Goal: Task Accomplishment & Management: Manage account settings

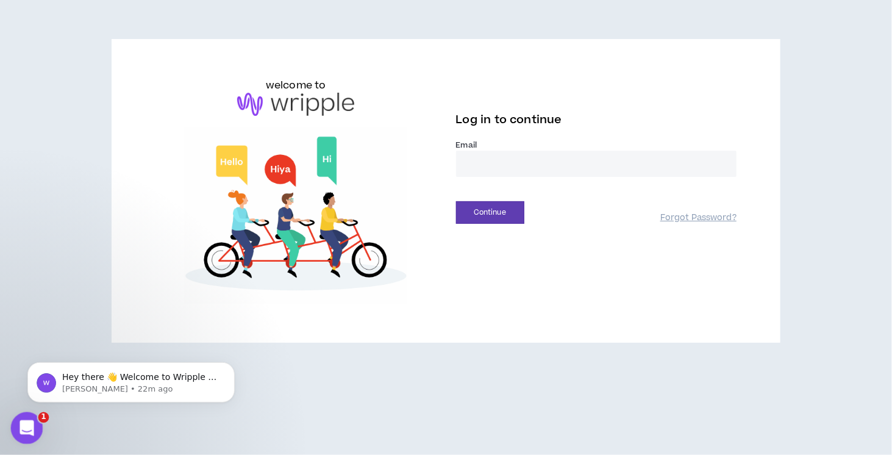
click at [21, 424] on icon "Open Intercom Messenger" at bounding box center [25, 427] width 20 height 20
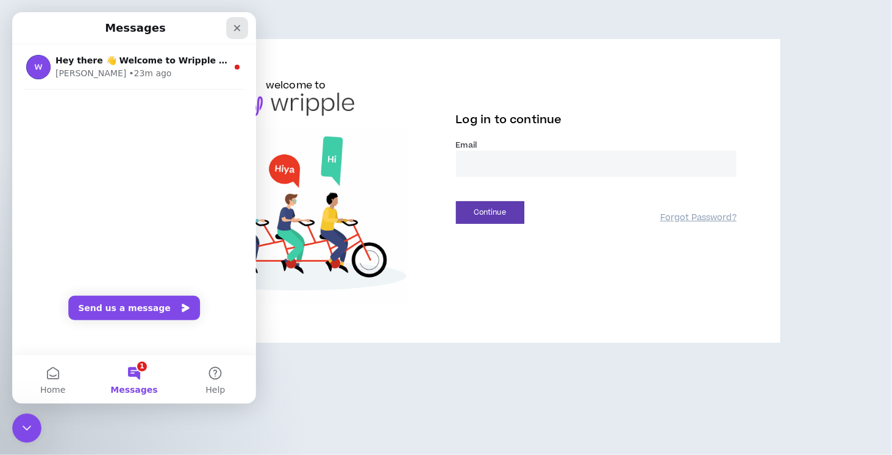
click at [240, 21] on div "Close" at bounding box center [237, 28] width 22 height 22
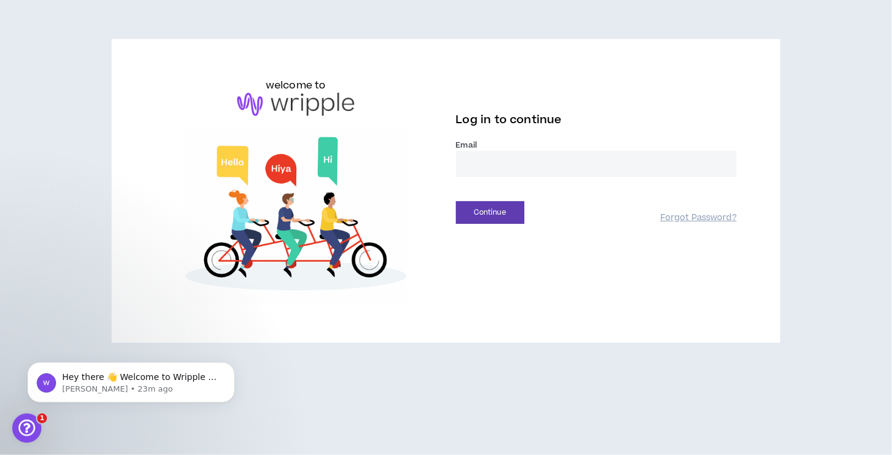
click at [493, 179] on div "Email *" at bounding box center [596, 163] width 281 height 47
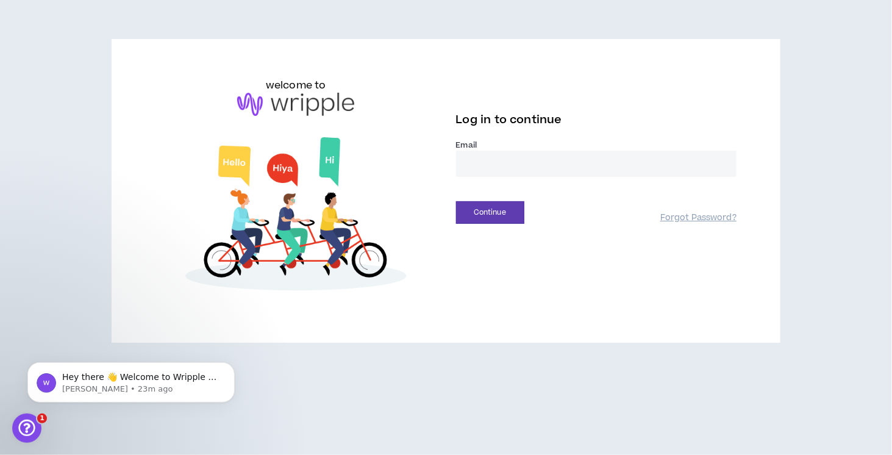
click at [498, 165] on input "email" at bounding box center [596, 164] width 281 height 26
type input "**********"
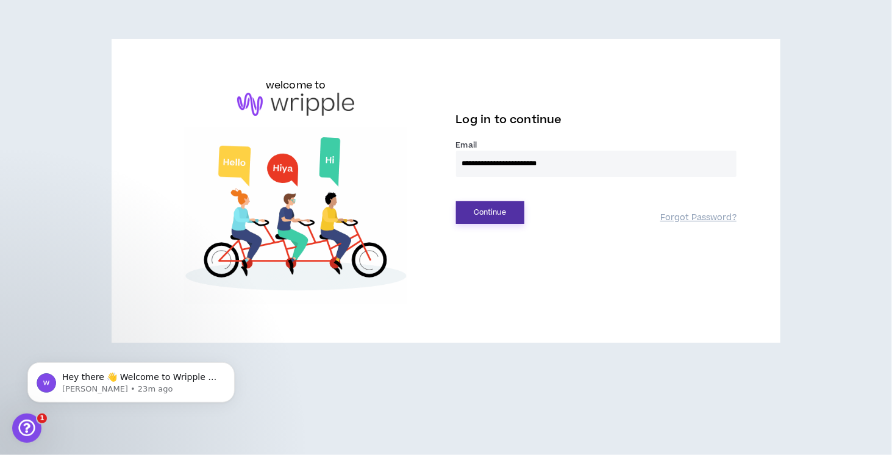
click at [501, 212] on button "Continue" at bounding box center [490, 212] width 68 height 23
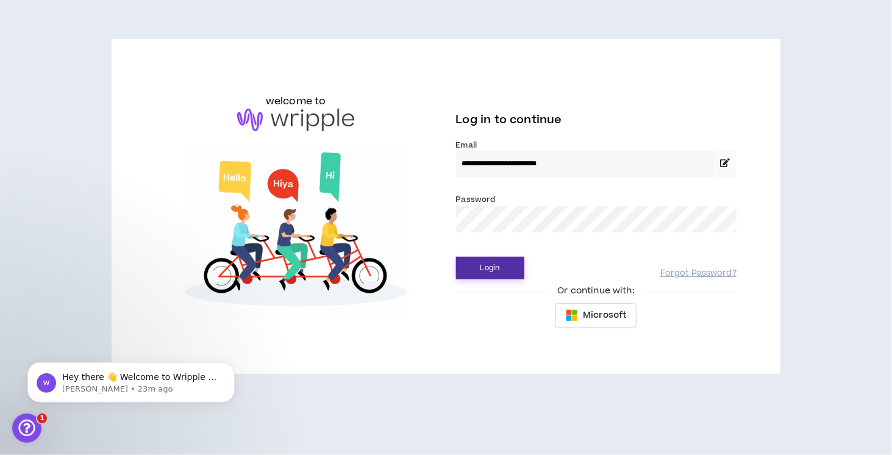
click at [489, 278] on button "Login" at bounding box center [490, 268] width 68 height 23
click at [433, 308] on img at bounding box center [296, 231] width 281 height 176
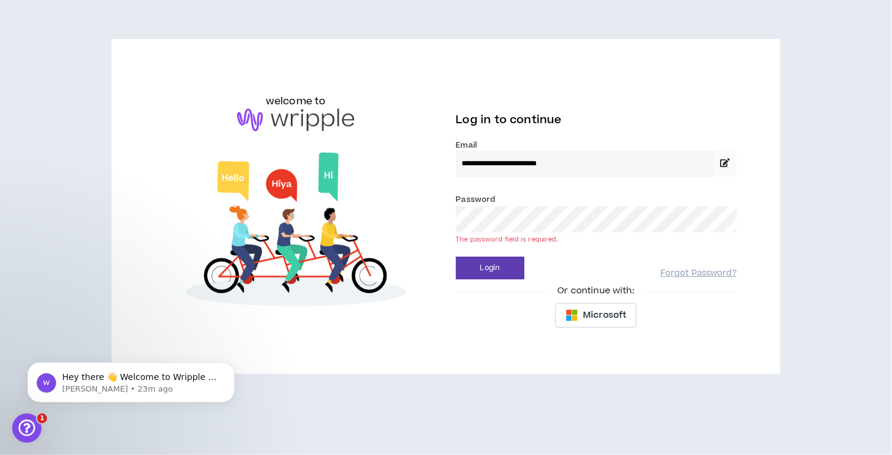
click at [623, 167] on input "**********" at bounding box center [584, 164] width 257 height 26
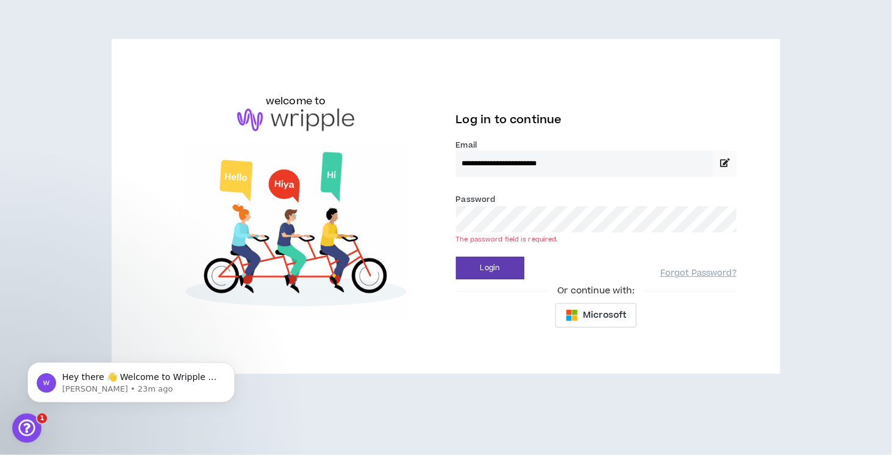
click at [610, 293] on span "Or continue with:" at bounding box center [597, 290] width 94 height 13
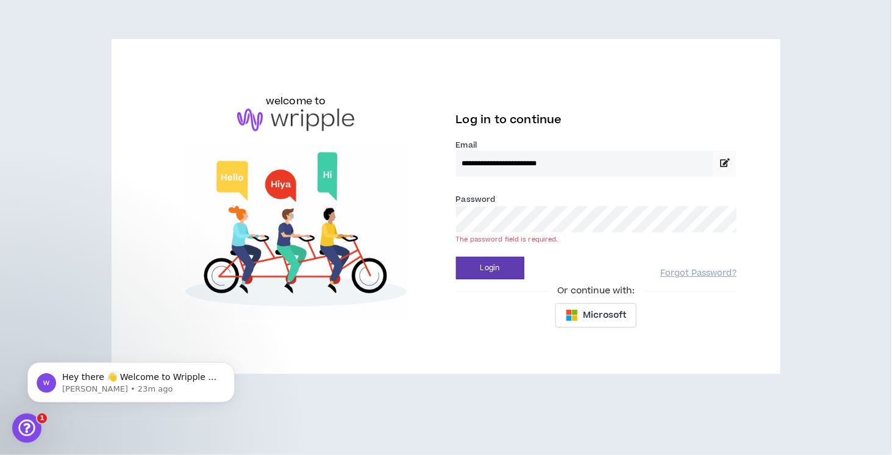
click at [610, 293] on span "Or continue with:" at bounding box center [597, 290] width 94 height 13
